Goal: Transaction & Acquisition: Subscribe to service/newsletter

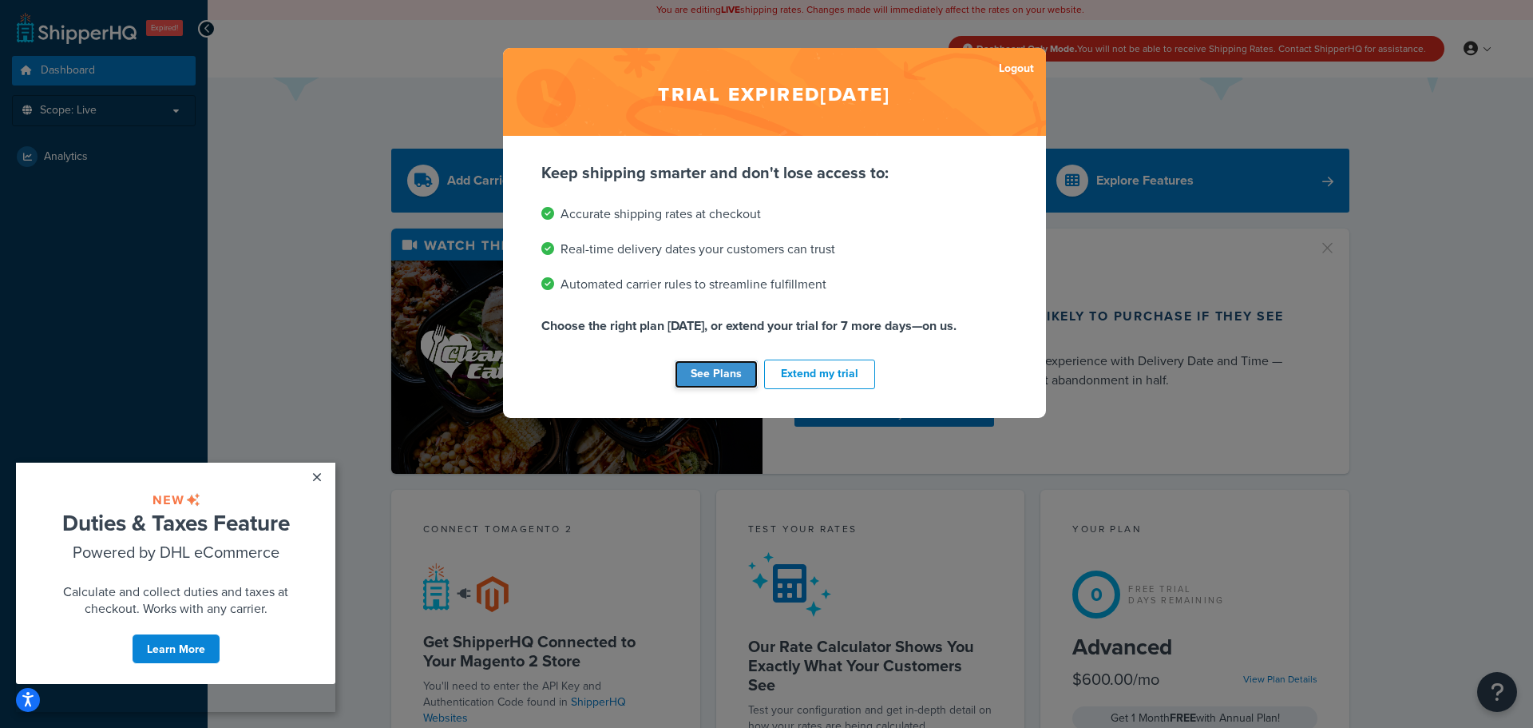
click at [699, 380] on link "See Plans" at bounding box center [716, 374] width 83 height 28
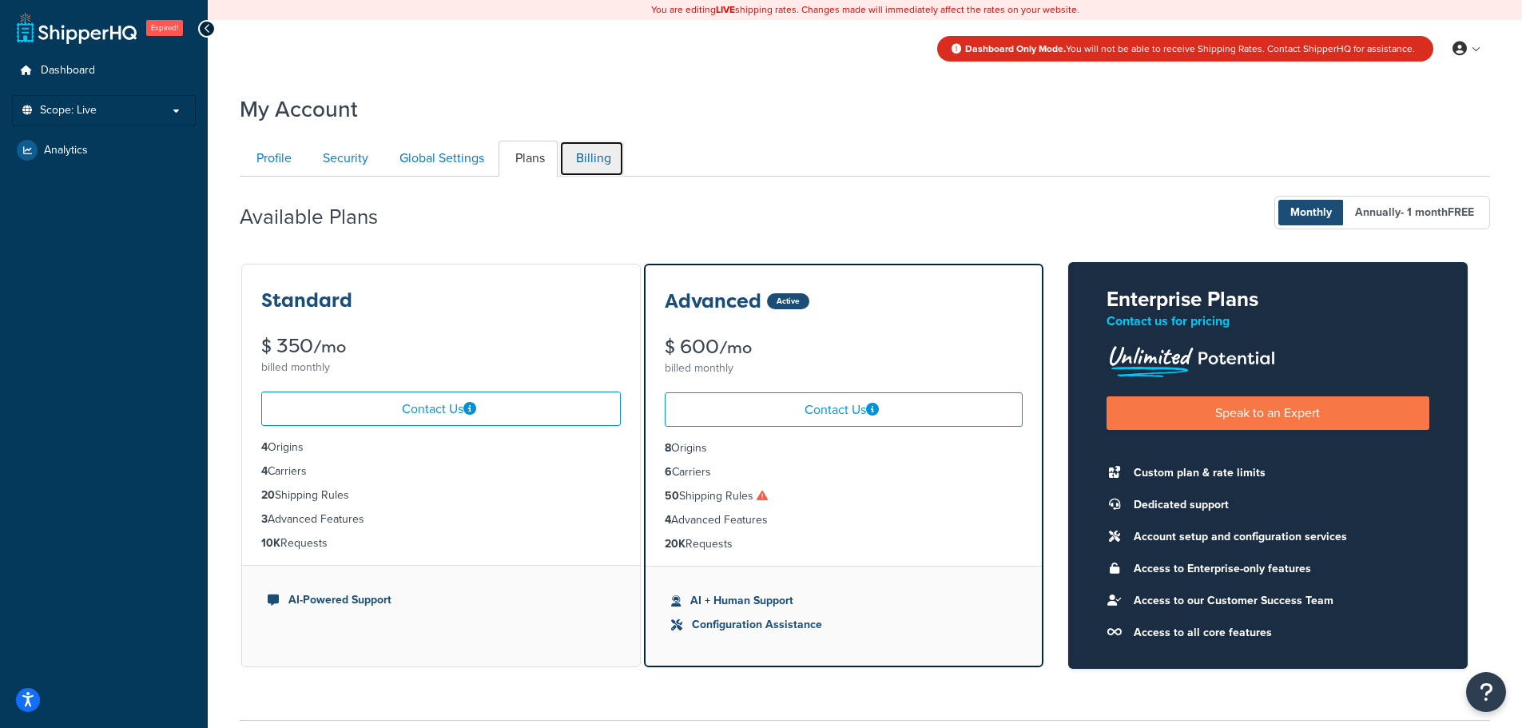
click at [605, 165] on link "Billing" at bounding box center [591, 159] width 65 height 36
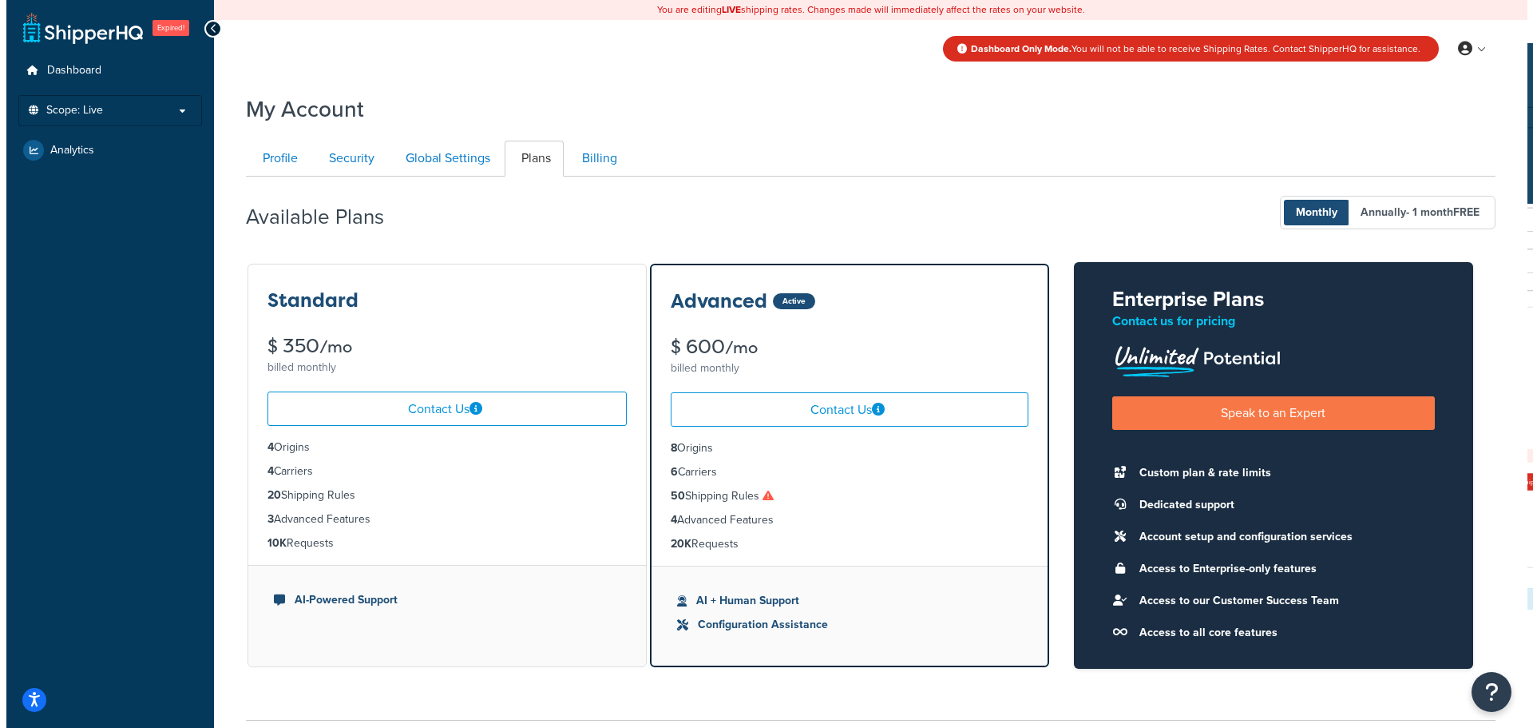
scroll to position [177, 0]
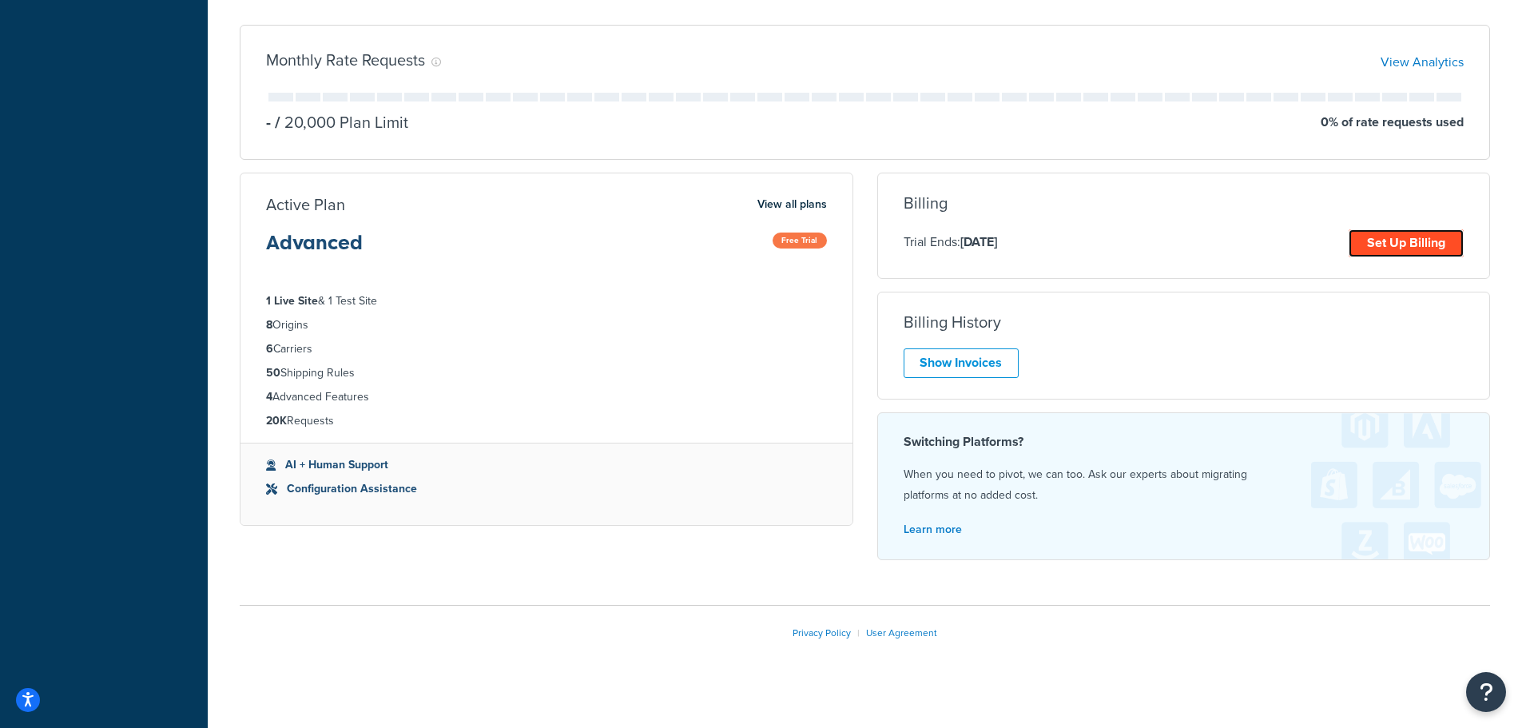
click at [1411, 245] on link "Set Up Billing" at bounding box center [1405, 243] width 115 height 28
